Goal: Navigation & Orientation: Find specific page/section

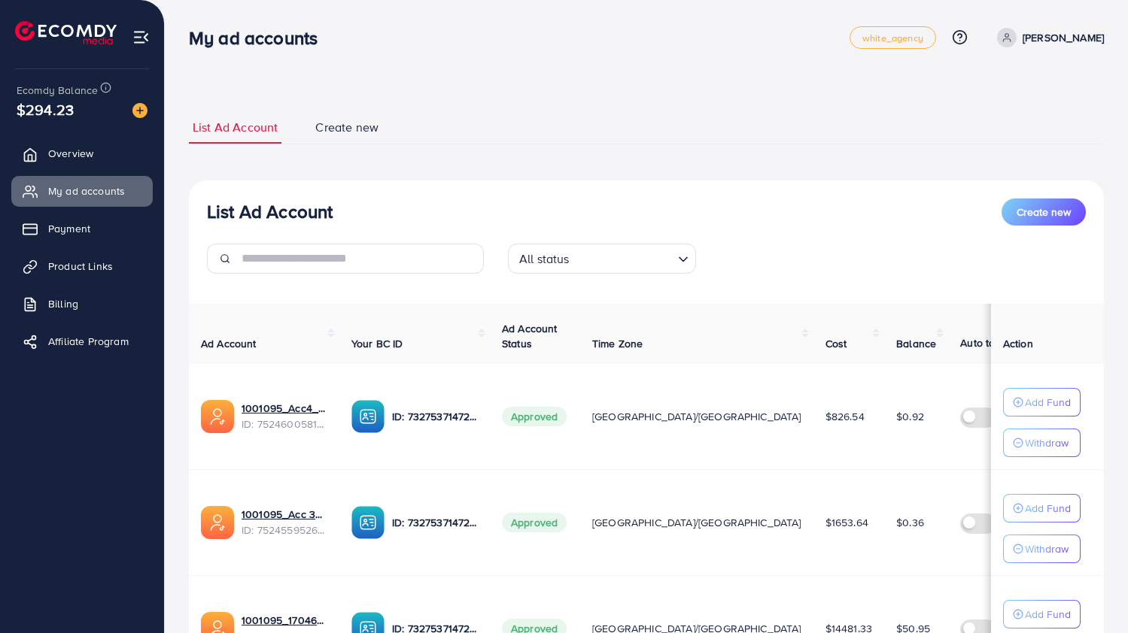
scroll to position [520, 0]
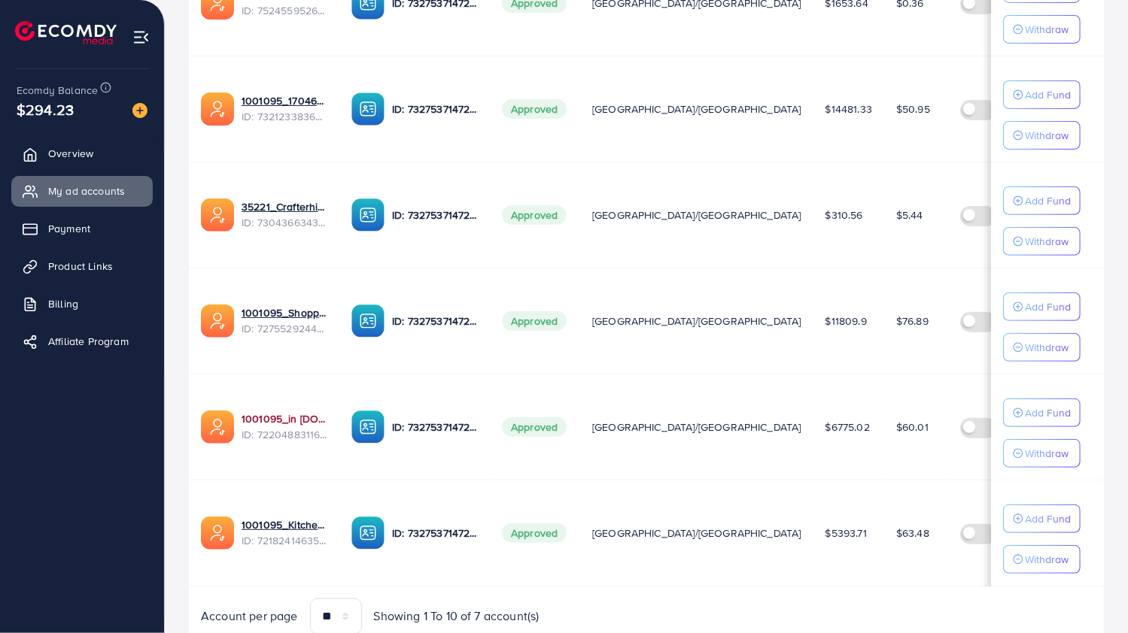
click at [251, 411] on link "1001095_in [DOMAIN_NAME]_1681150971525" at bounding box center [284, 418] width 86 height 15
click at [248, 411] on link "1001095_in [DOMAIN_NAME]_1681150971525" at bounding box center [284, 418] width 86 height 15
click at [292, 305] on link "1001095_Shopping Center" at bounding box center [284, 312] width 86 height 15
click at [285, 305] on link "1001095_Shopping Center" at bounding box center [284, 312] width 86 height 15
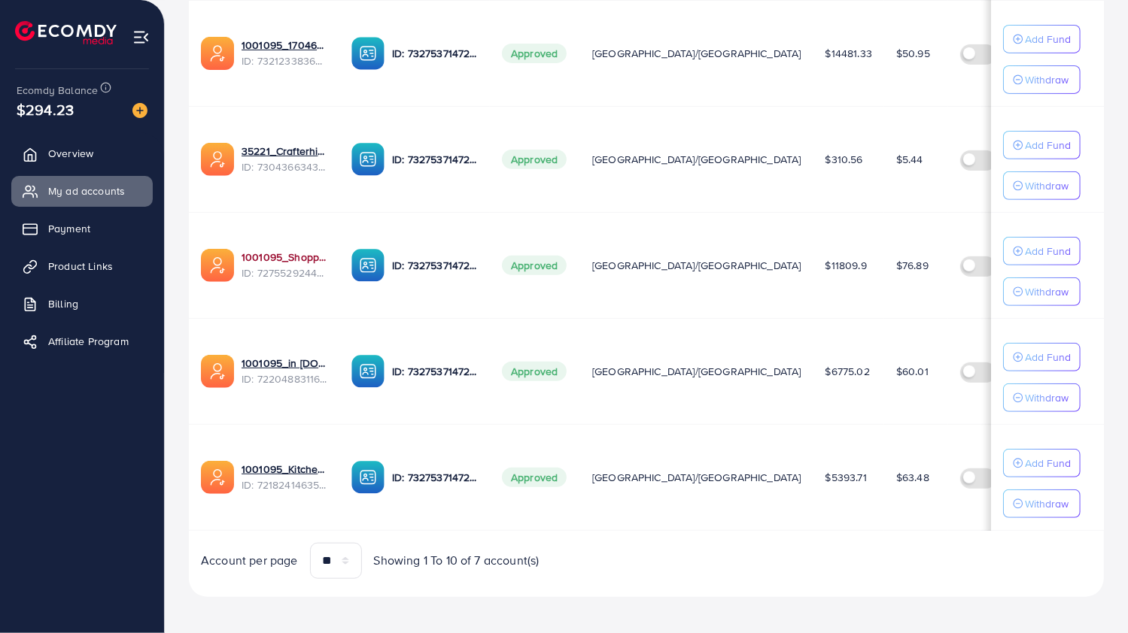
scroll to position [570, 0]
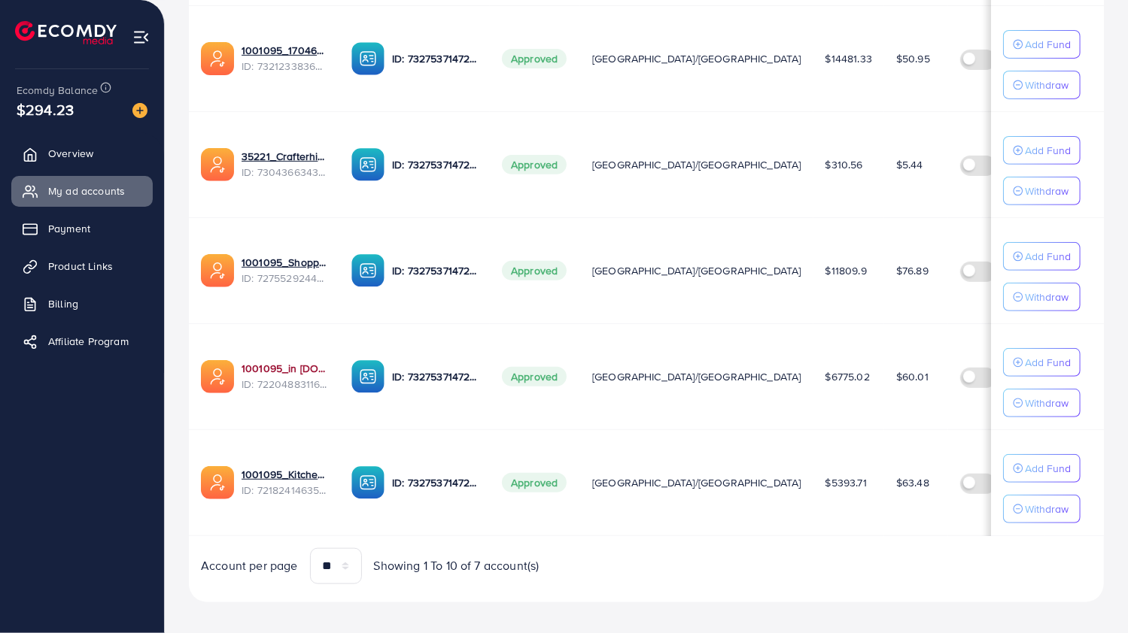
click at [254, 364] on link "1001095_in [DOMAIN_NAME]_1681150971525" at bounding box center [284, 368] width 86 height 15
click at [310, 362] on link "1001095_in [DOMAIN_NAME]_1681150971525" at bounding box center [284, 368] width 86 height 15
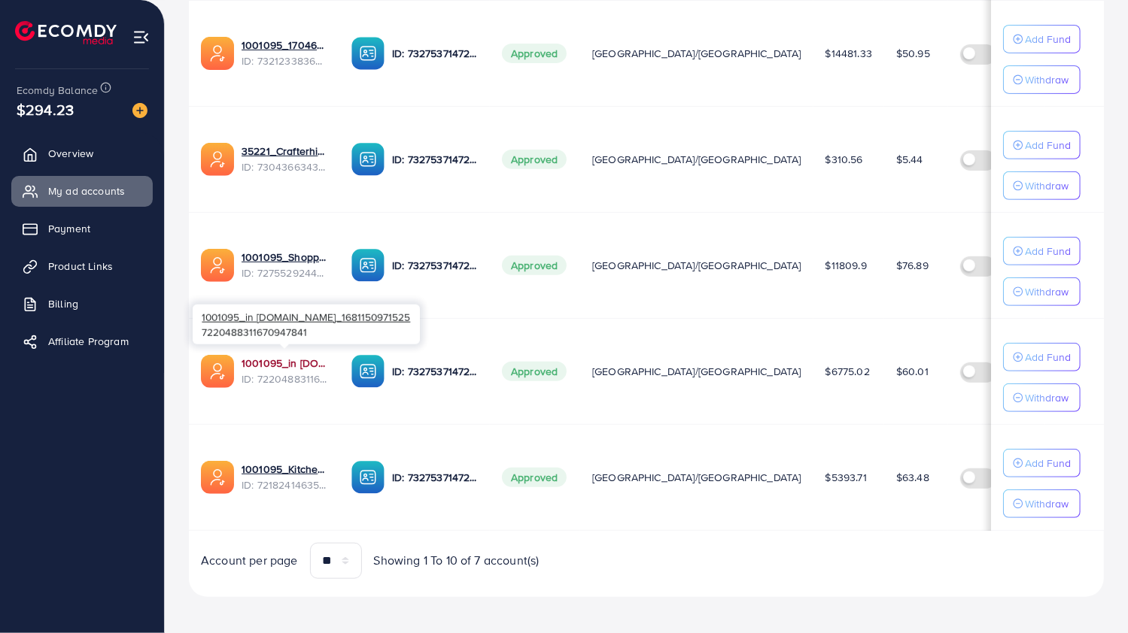
scroll to position [572, 0]
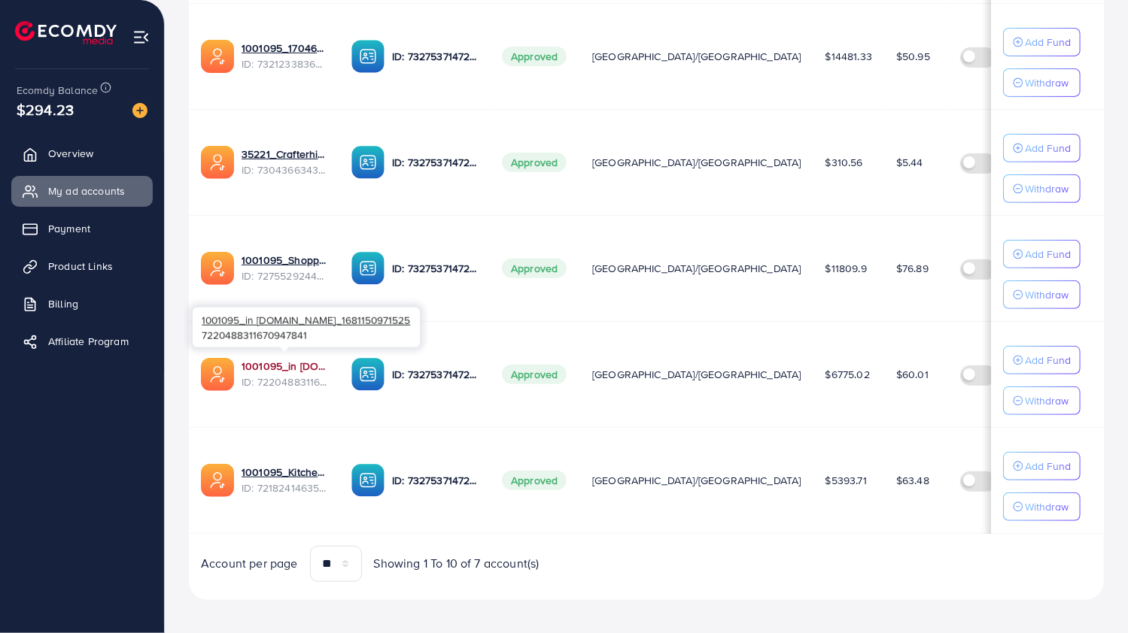
click at [298, 359] on link "1001095_in [DOMAIN_NAME]_1681150971525" at bounding box center [284, 366] width 86 height 15
click at [287, 359] on link "1001095_in [DOMAIN_NAME]_1681150971525" at bounding box center [284, 366] width 86 height 15
click at [287, 254] on link "1001095_Shopping Center" at bounding box center [284, 260] width 86 height 15
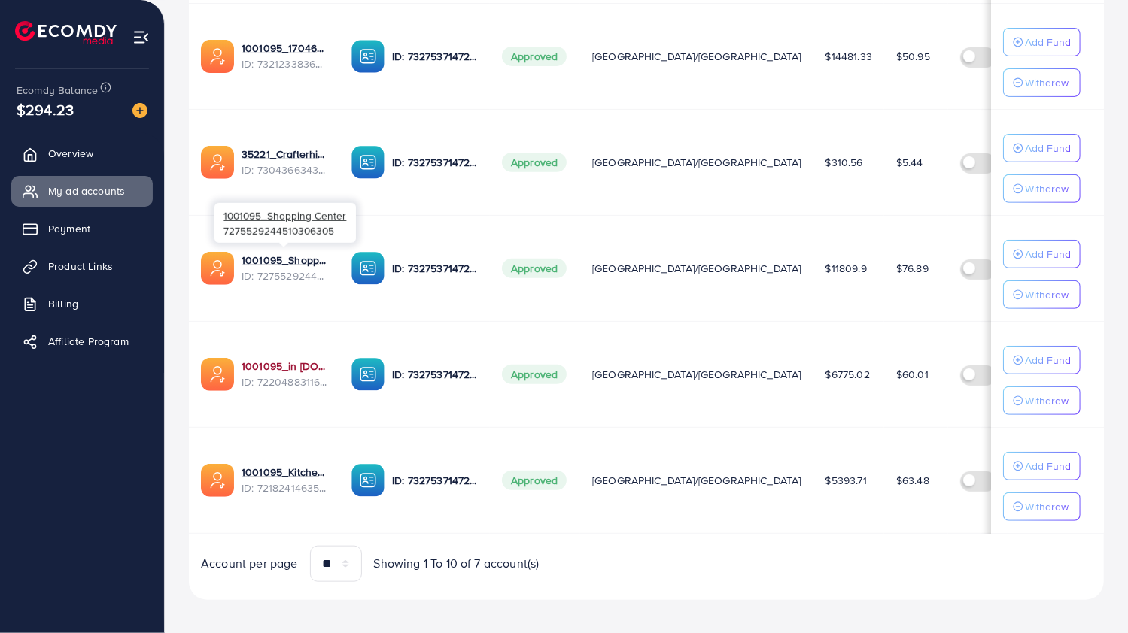
click at [293, 359] on link "1001095_in [DOMAIN_NAME]_1681150971525" at bounding box center [284, 366] width 86 height 15
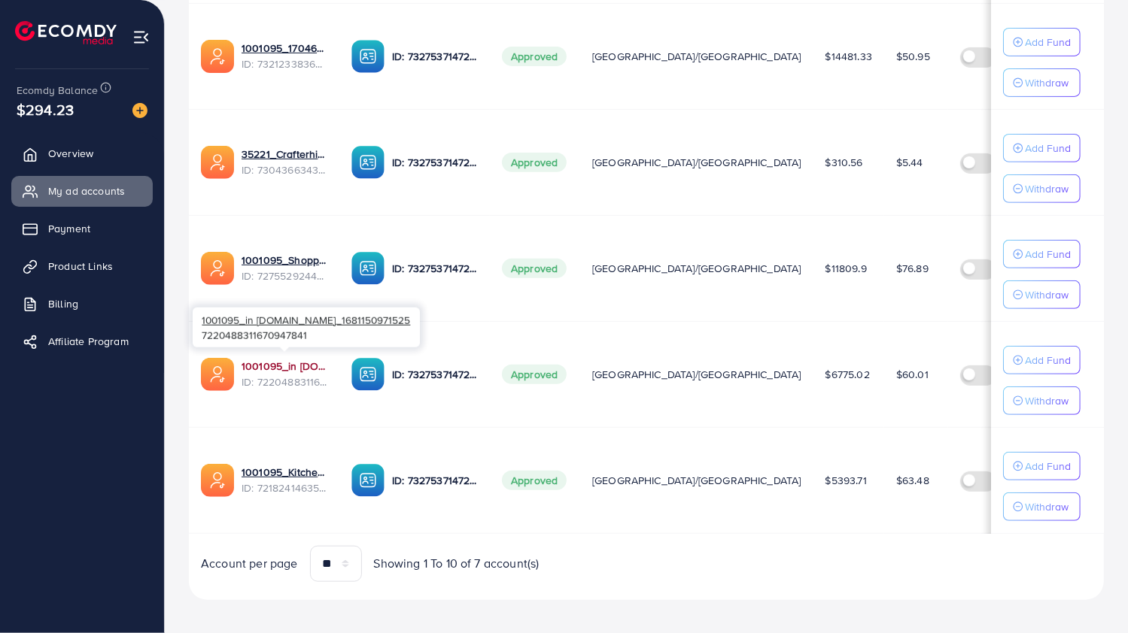
click at [304, 359] on link "1001095_in [DOMAIN_NAME]_1681150971525" at bounding box center [284, 366] width 86 height 15
click at [262, 254] on link "1001095_Shopping Center" at bounding box center [284, 260] width 86 height 15
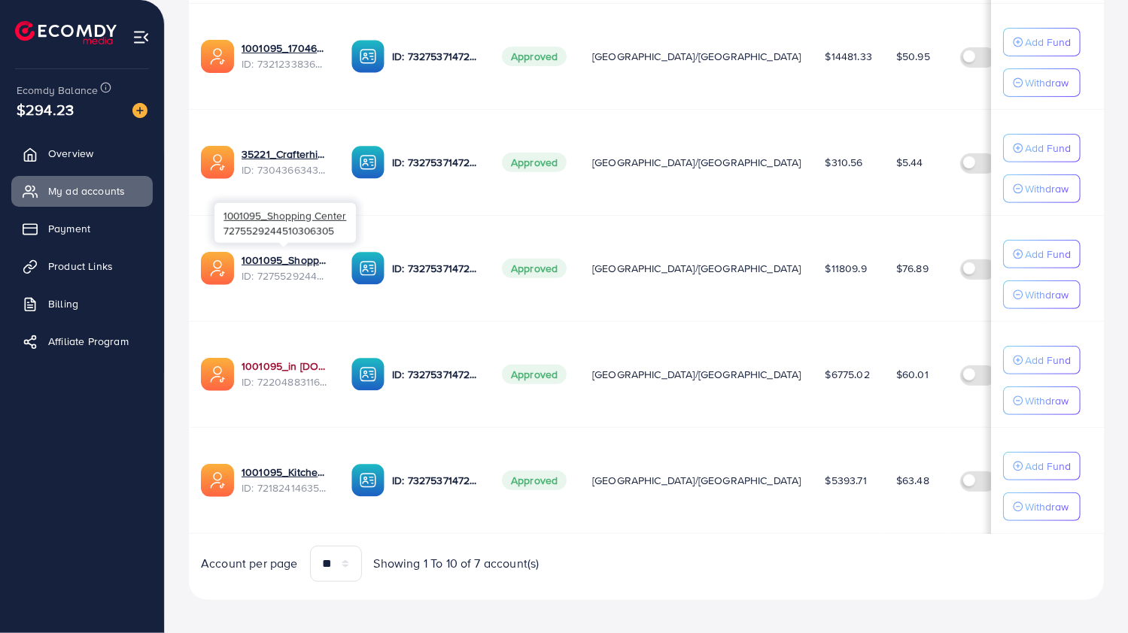
click at [300, 359] on link "1001095_in [DOMAIN_NAME]_1681150971525" at bounding box center [284, 366] width 86 height 15
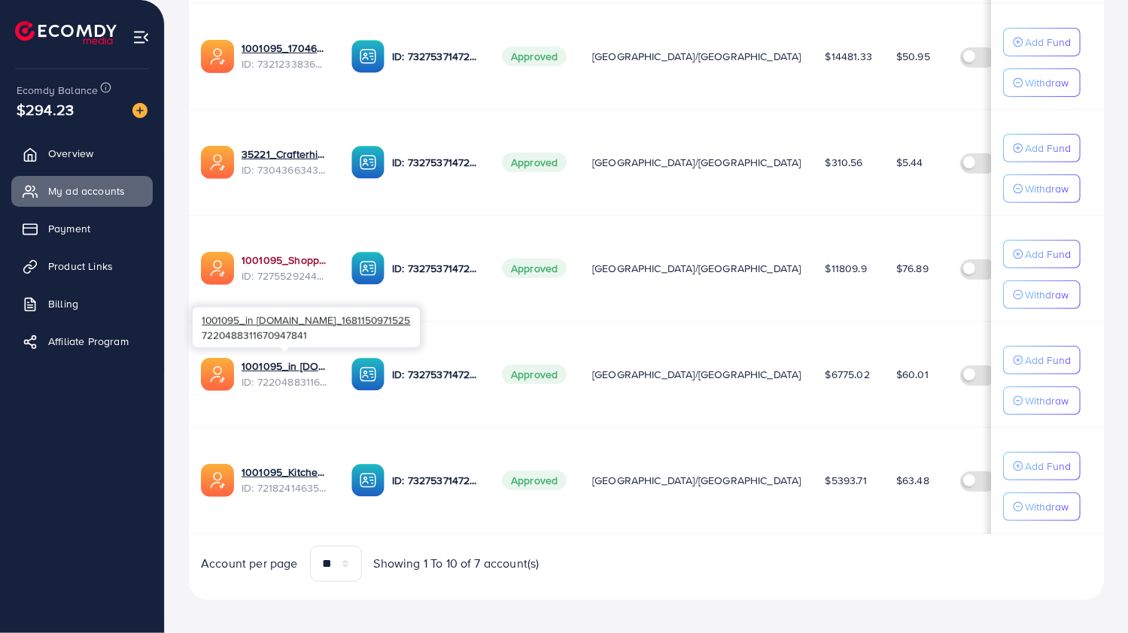
click at [296, 258] on link "1001095_Shopping Center" at bounding box center [284, 260] width 86 height 15
click at [295, 259] on link "1001095_Shopping Center" at bounding box center [284, 260] width 86 height 15
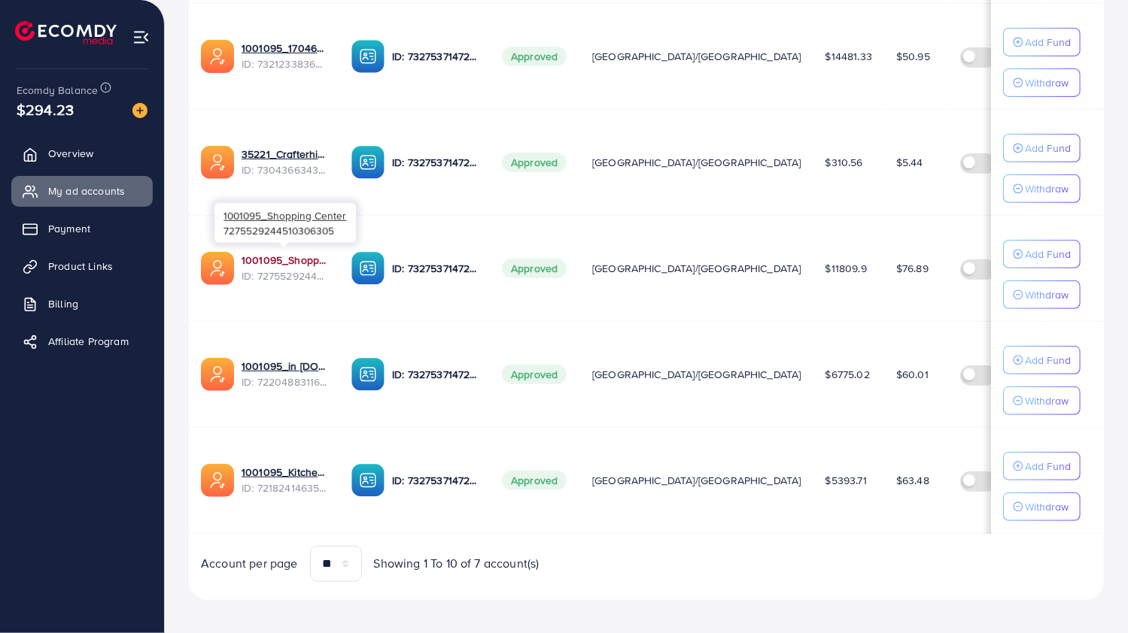
click at [296, 255] on link "1001095_Shopping Center" at bounding box center [284, 260] width 86 height 15
click at [300, 256] on link "1001095_Shopping Center" at bounding box center [284, 260] width 86 height 15
click at [294, 364] on link "1001095_in [DOMAIN_NAME]_1681150971525" at bounding box center [284, 366] width 86 height 15
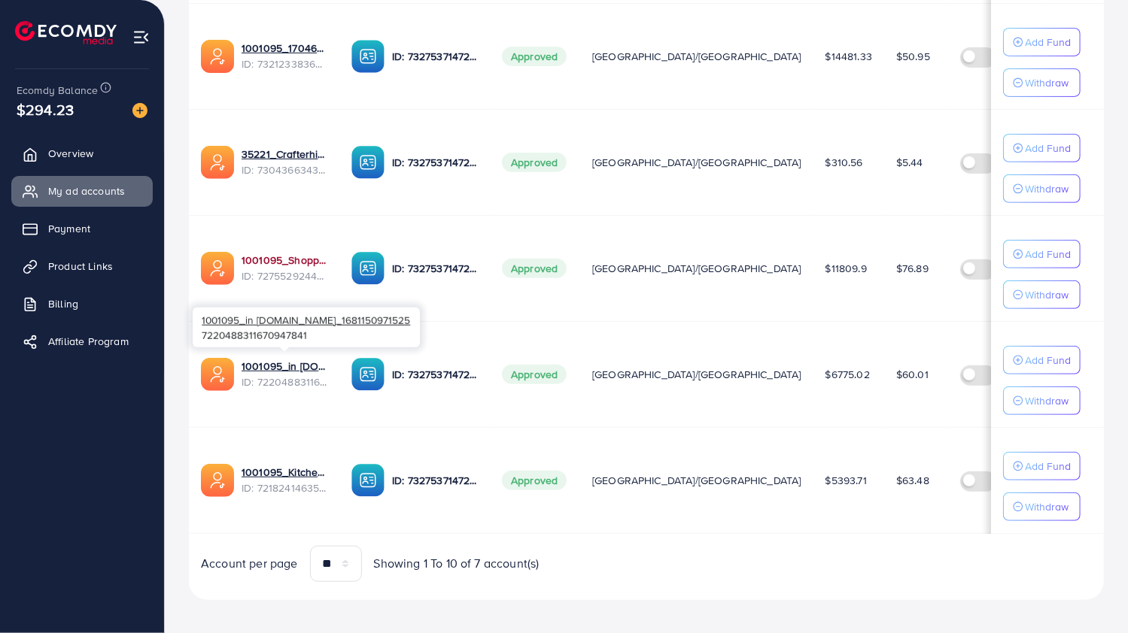
click at [298, 256] on link "1001095_Shopping Center" at bounding box center [284, 260] width 86 height 15
